Goal: Information Seeking & Learning: Learn about a topic

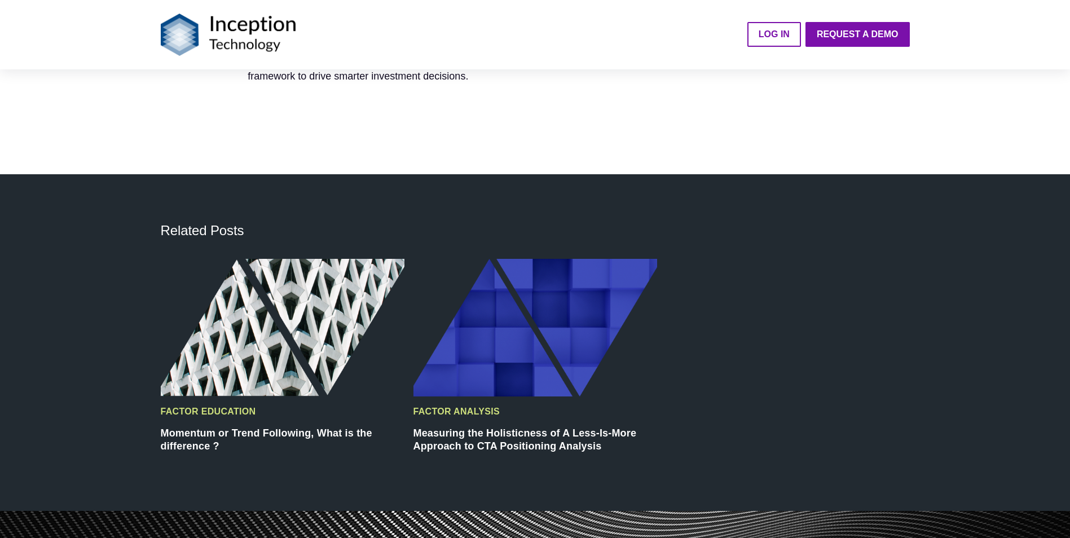
scroll to position [3103, 0]
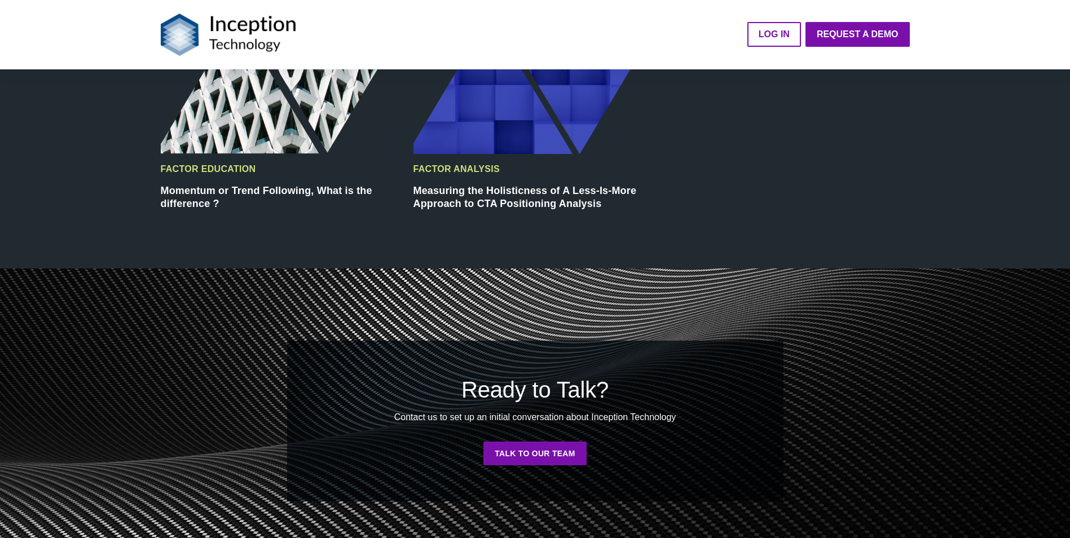
click at [451, 130] on img at bounding box center [536, 85] width 244 height 138
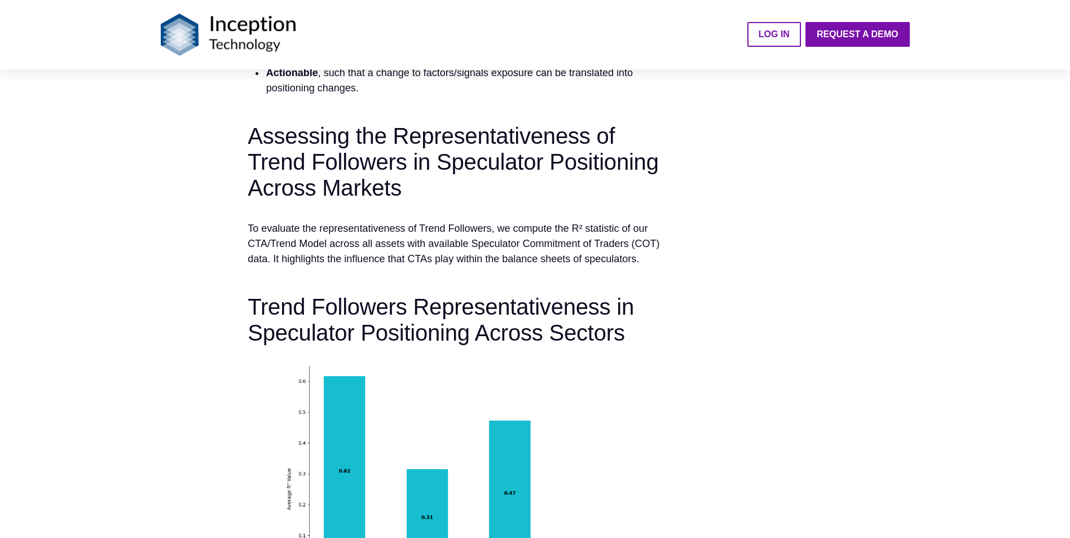
scroll to position [2370, 0]
